Goal: Information Seeking & Learning: Learn about a topic

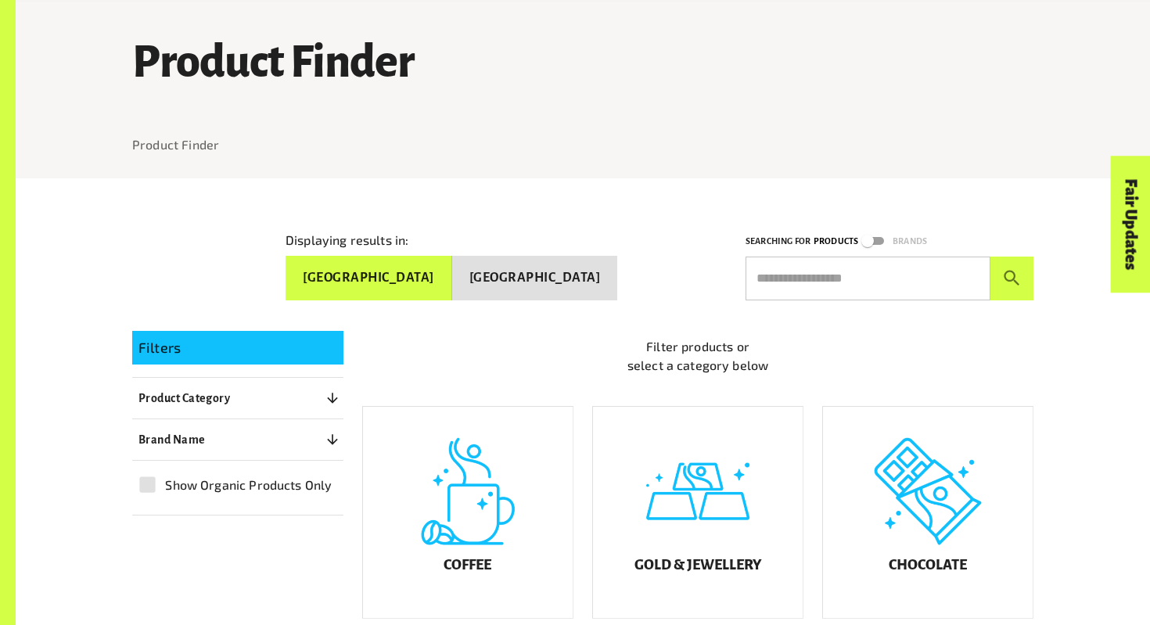
scroll to position [102, 0]
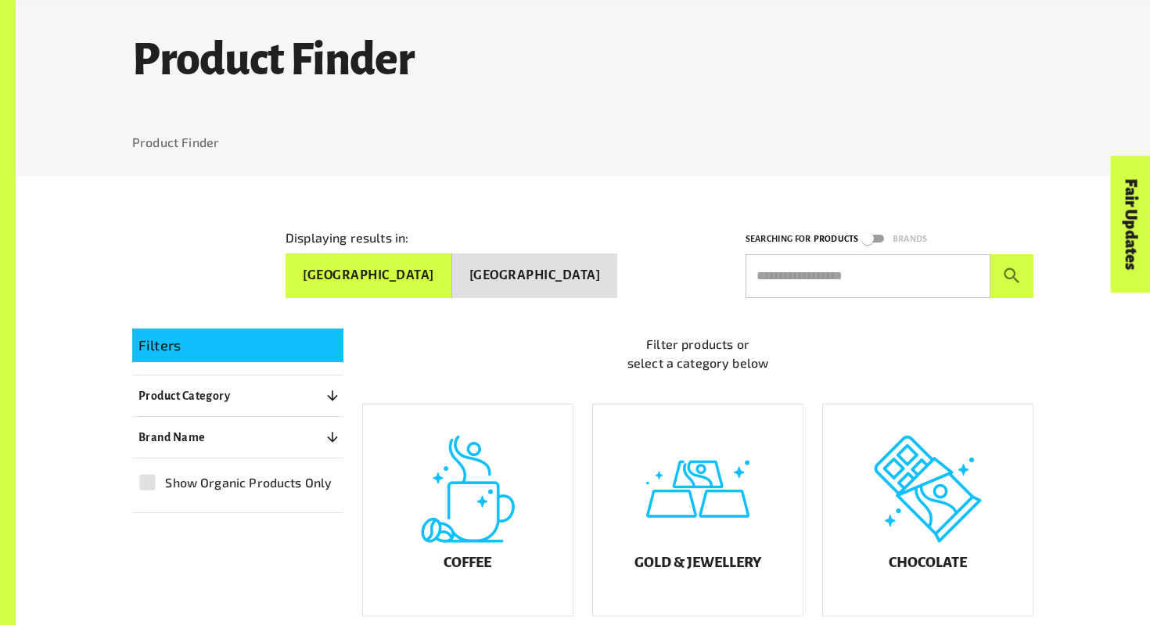
click at [452, 268] on button "[GEOGRAPHIC_DATA]" at bounding box center [368, 275] width 167 height 45
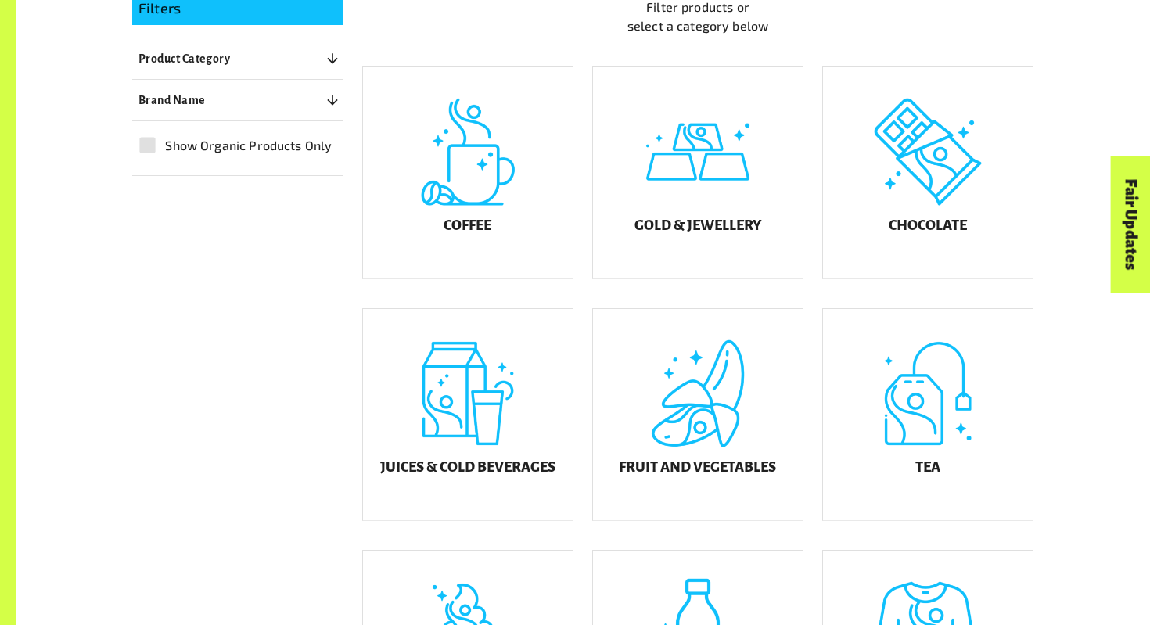
scroll to position [443, 0]
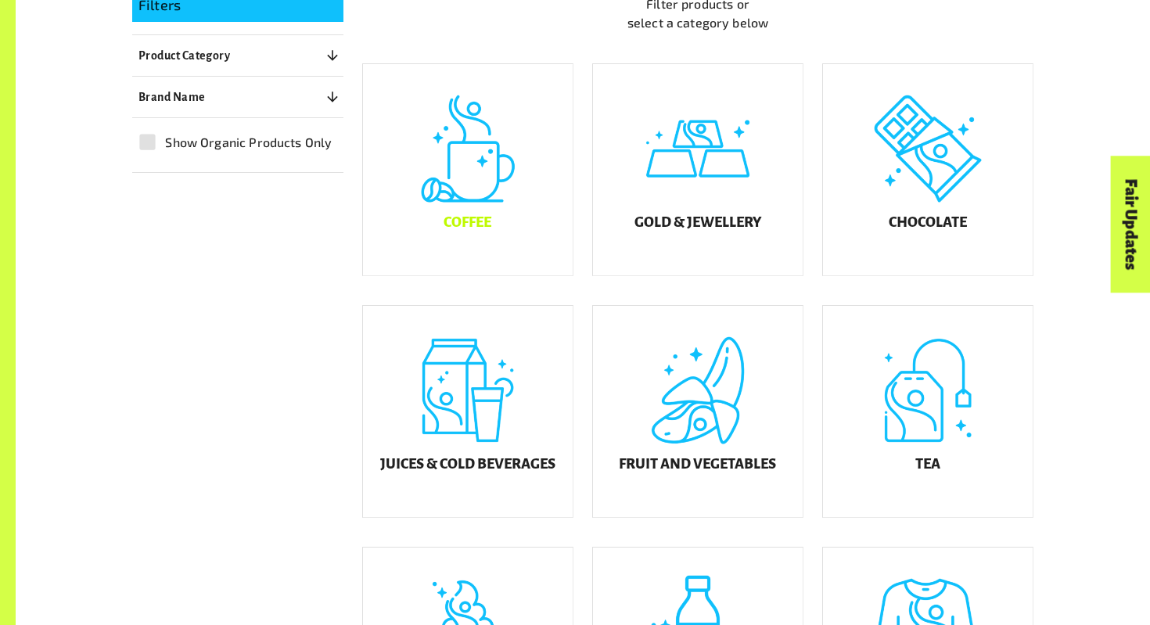
click at [469, 231] on h5 "Coffee" at bounding box center [467, 223] width 48 height 16
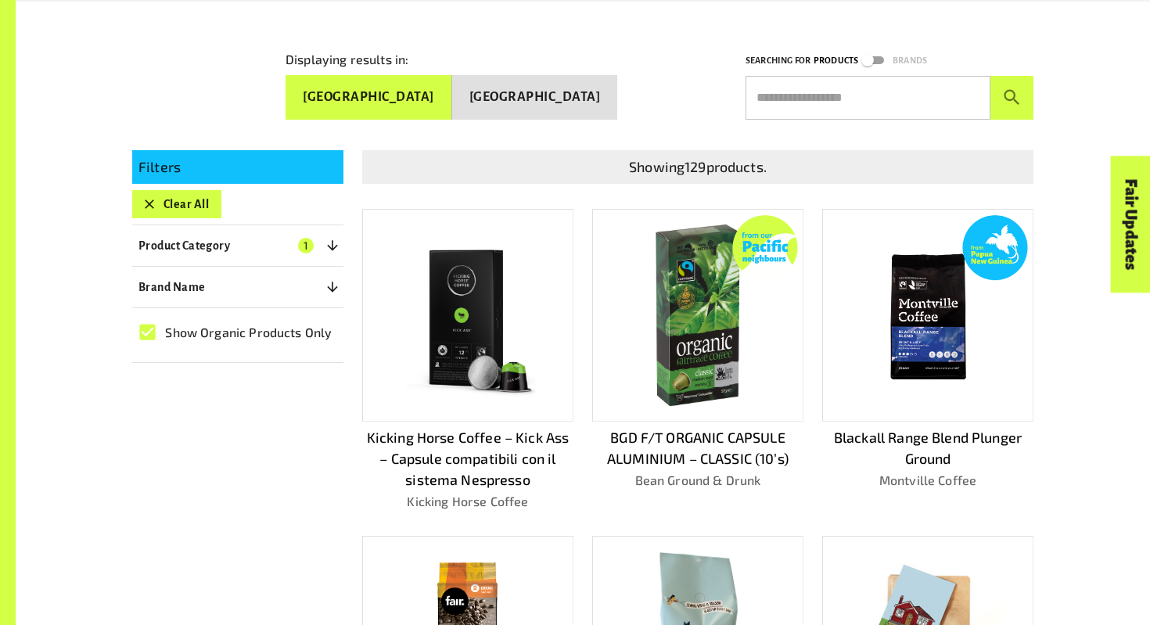
scroll to position [380, 0]
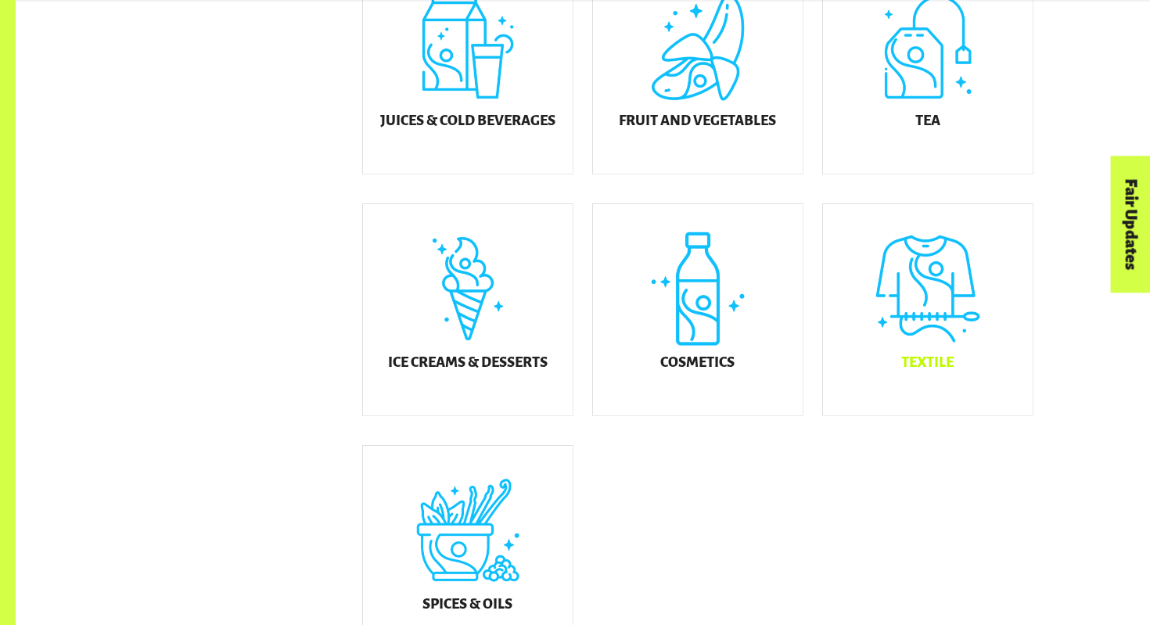
click at [942, 368] on h5 "Textile" at bounding box center [927, 363] width 52 height 16
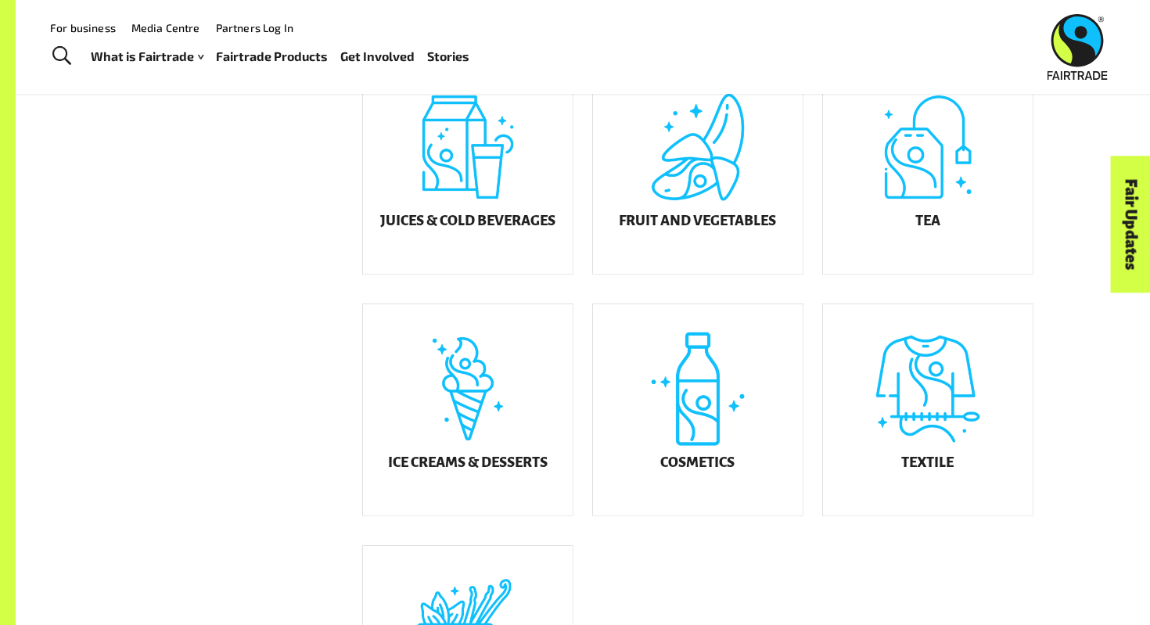
scroll to position [634, 0]
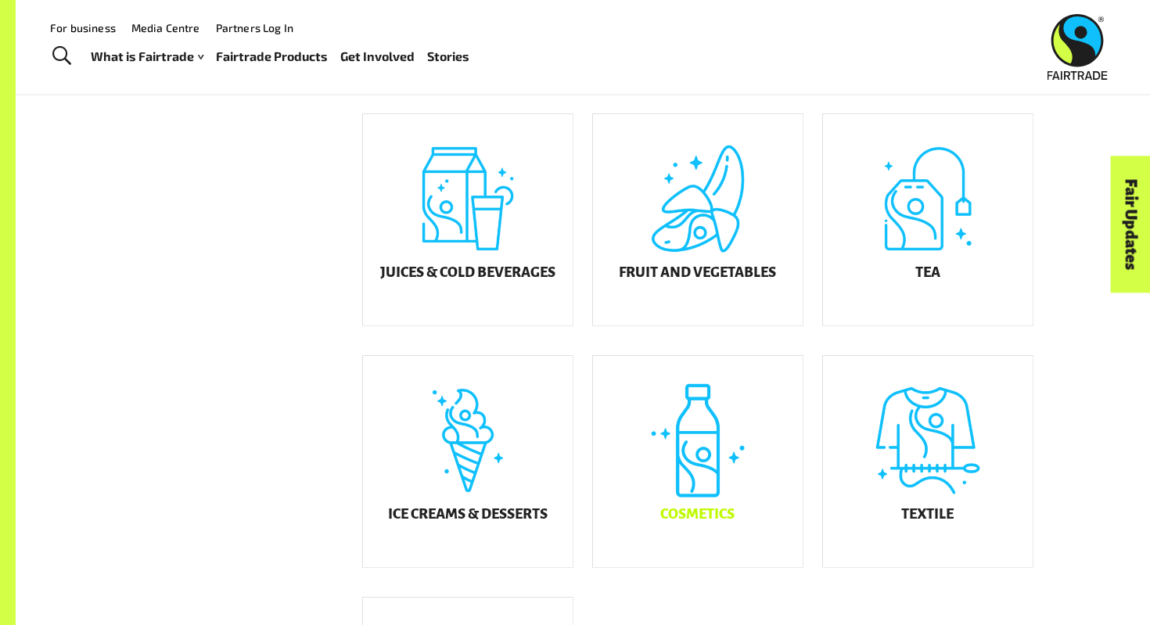
click at [644, 521] on div "Cosmetics" at bounding box center [698, 461] width 210 height 211
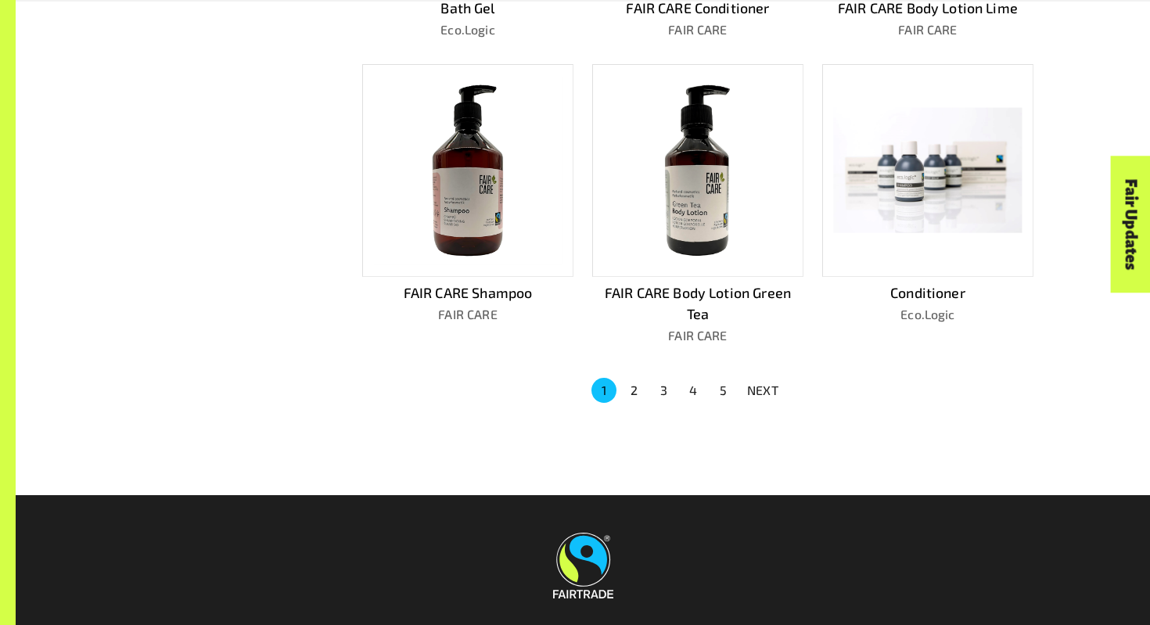
scroll to position [997, 0]
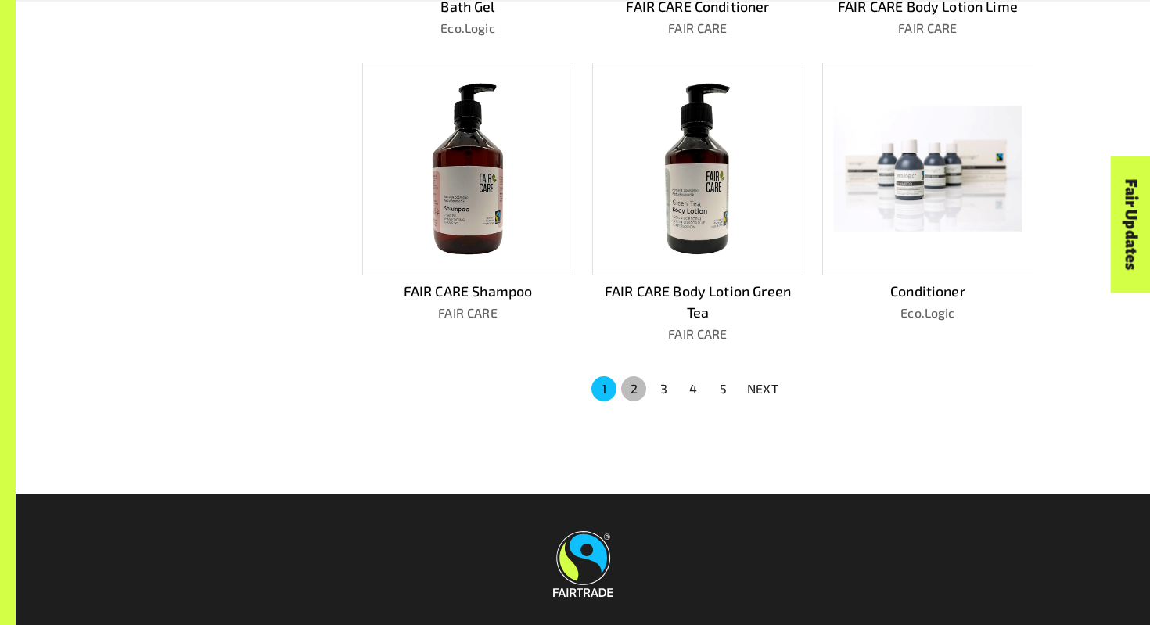
click at [628, 382] on button "2" at bounding box center [633, 388] width 25 height 25
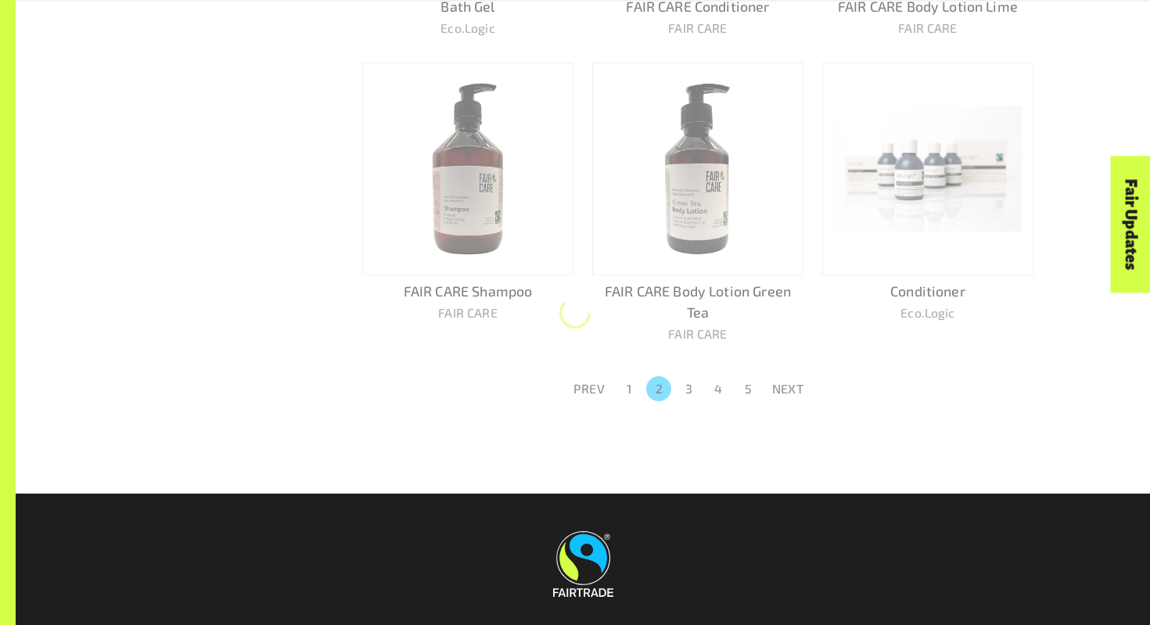
scroll to position [976, 0]
